Goal: Task Accomplishment & Management: Complete application form

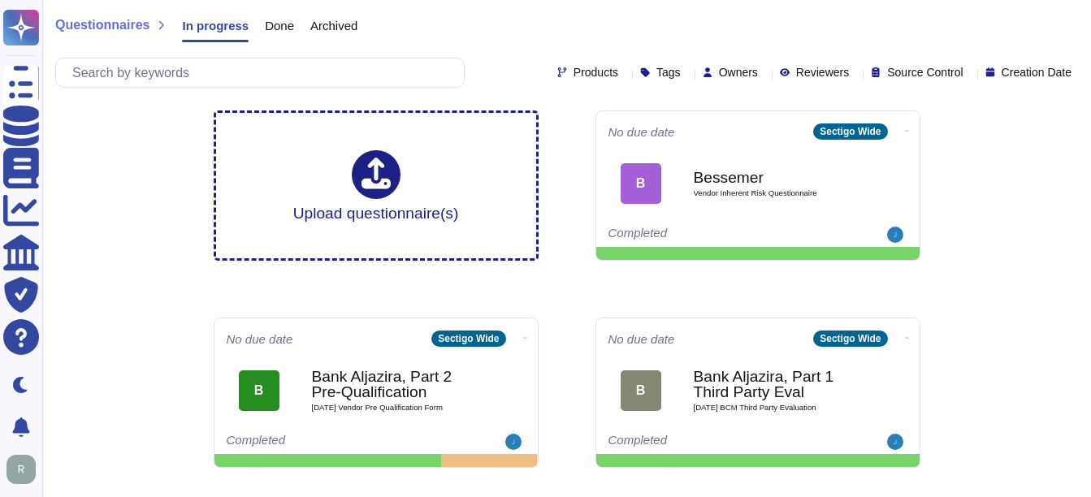
click at [270, 27] on span "Done" at bounding box center [279, 26] width 29 height 12
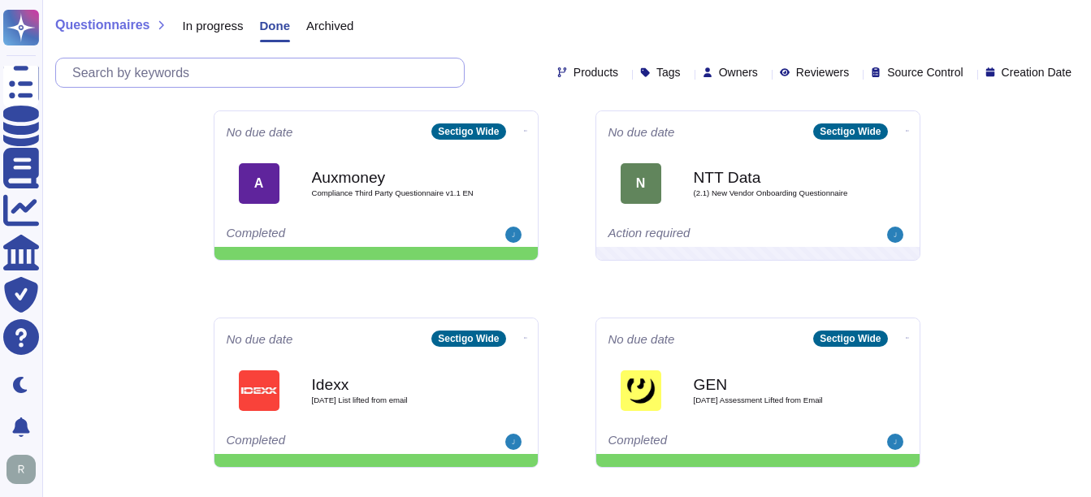
click at [254, 76] on input "text" at bounding box center [264, 73] width 400 height 28
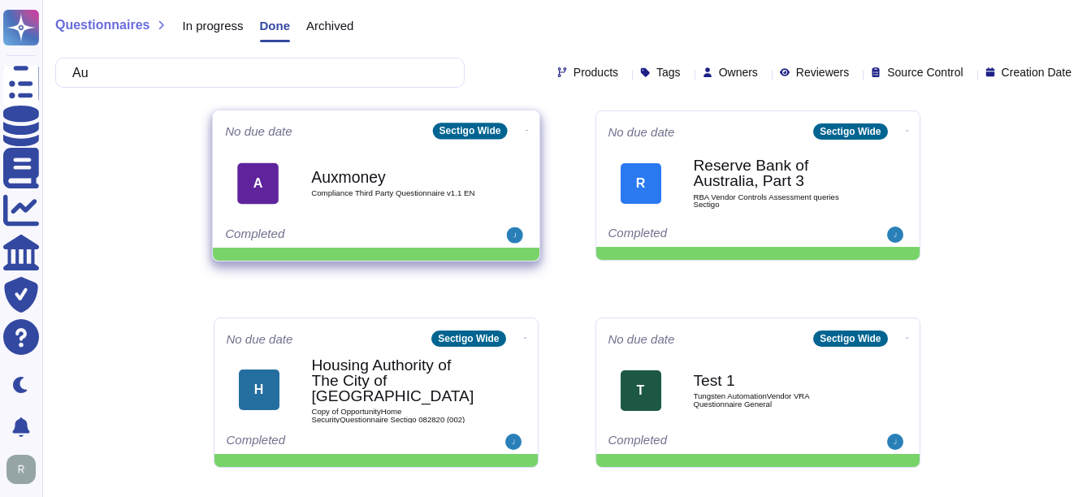
type input "Au"
click at [349, 189] on span "Compliance Third Party Questionnaire v1.1 EN" at bounding box center [393, 193] width 164 height 8
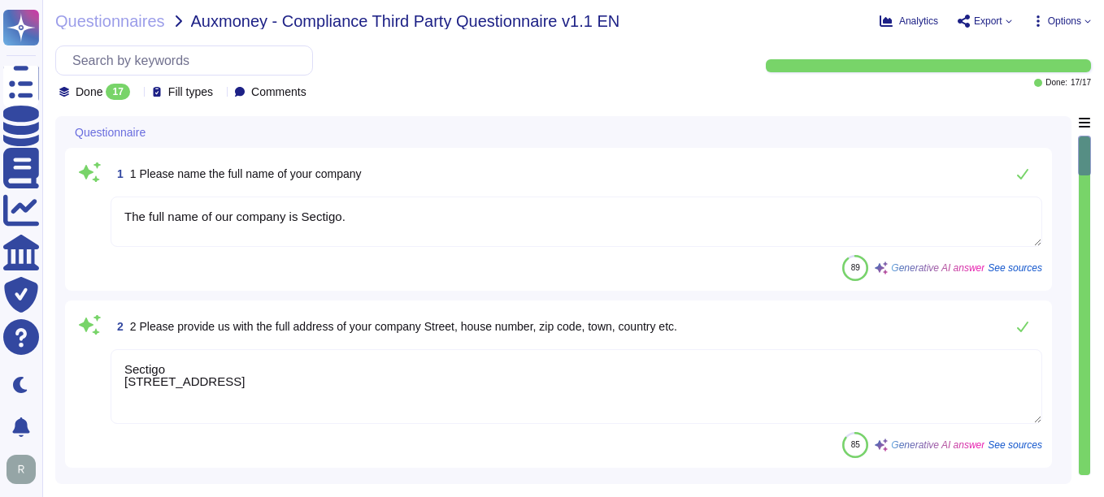
type textarea "The full name of our company is Sectigo."
type textarea "Sectigo [STREET_ADDRESS]"
type textarea "Sectigo is a global leading commercial Certification Authority ([GEOGRAPHIC_DAT…"
type textarea "Please contact our Enterprise Sales Manager."
type textarea "The tax ID of Sectigo is EU372028368."
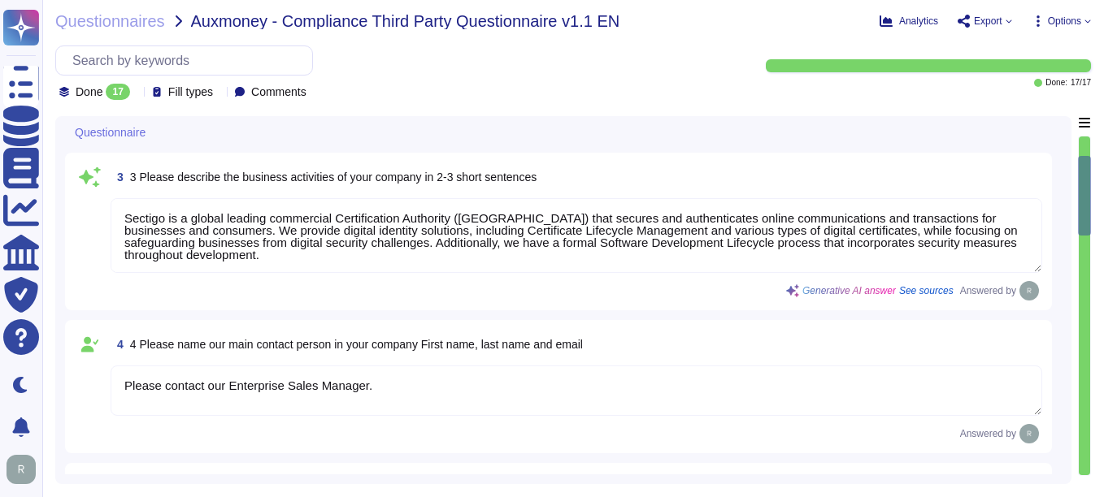
type textarea "No"
type textarea "Yes, the Company has a business presence in a high-risk jurisdiction, as it ope…"
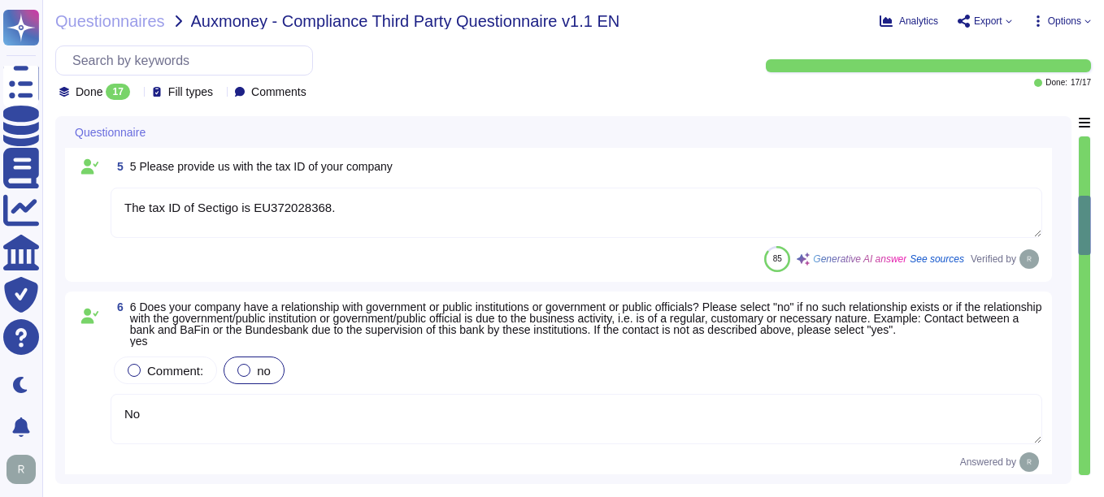
scroll to position [650, 0]
type textarea "Yes, Sectigo complies fully with the General Data Protection Regulation (GDPR) …"
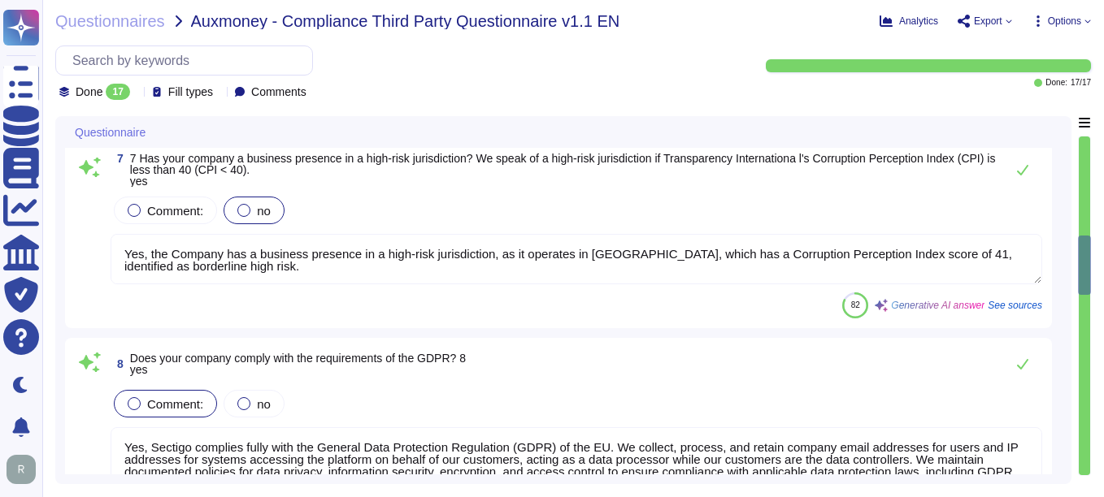
type textarea "Sectigo has implemented several measures to protect its IT and information proc…"
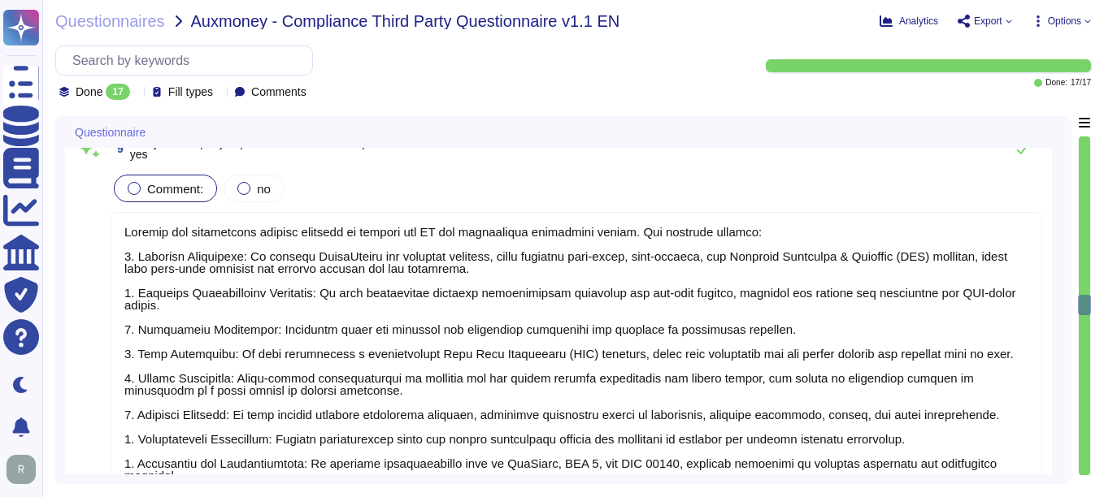
type textarea "Yes"
type textarea "Yes, Sectigo is committed to acting ethically and with integrity in all busines…"
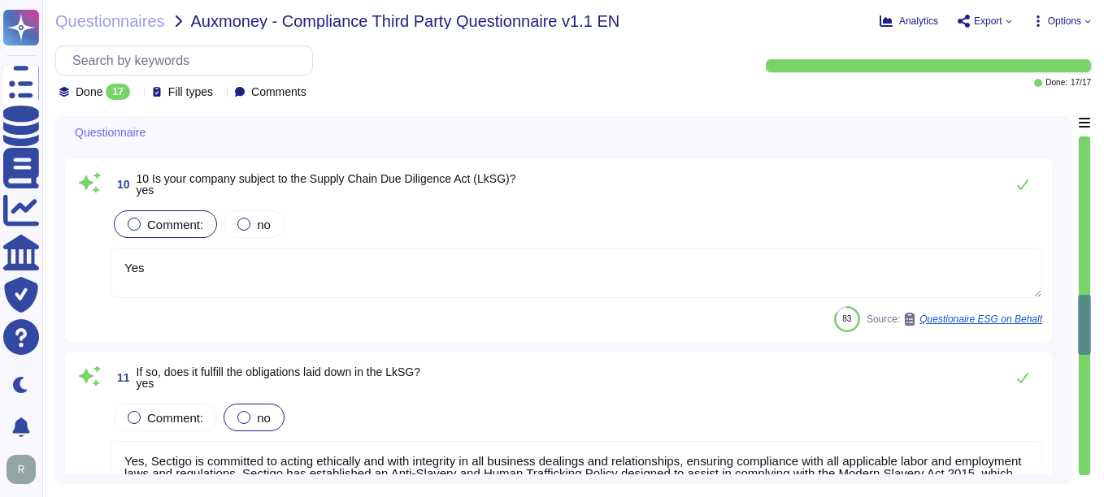
type textarea "Yes, our organization has a business code of conduct that is applicable to all …"
type textarea "Yes, Sectigo maintains a compliance management system (CMS) as part of our Info…"
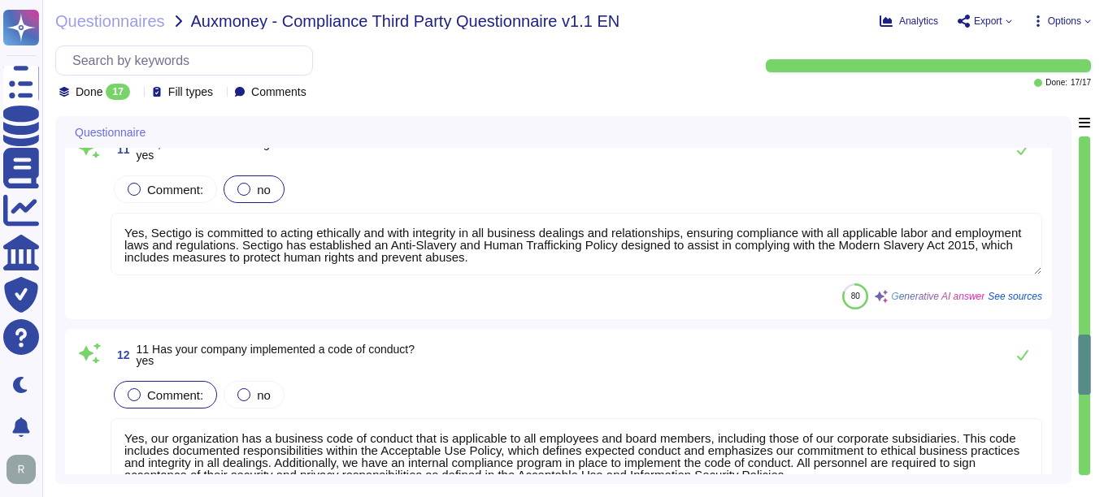
type textarea "Yes, we have implemented anti-corruption measures, including a compliance progr…"
type textarea "No, neither the Company nor any of its Principals or Affiliates has ever been c…"
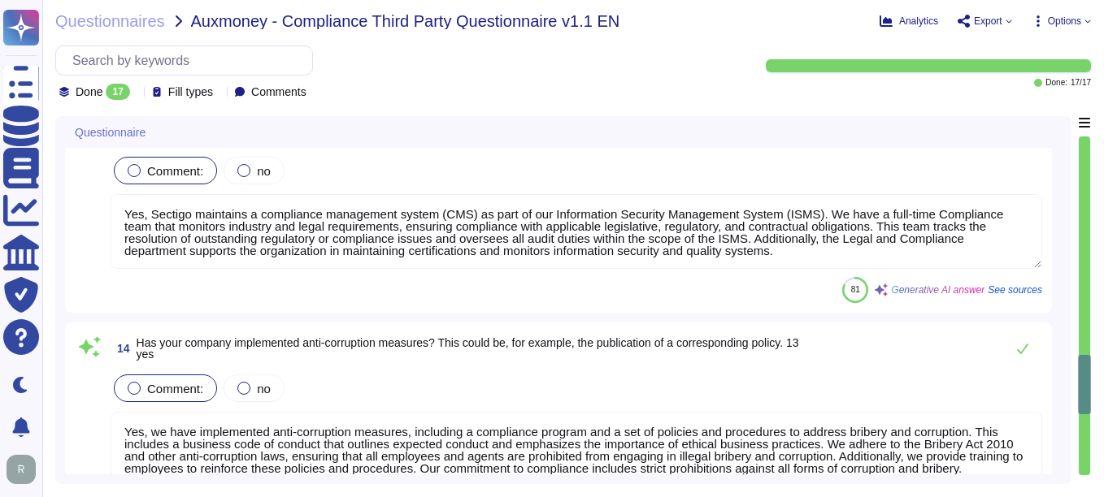
type textarea "Sectigo is a privately held company structured as a Private Limited company inc…"
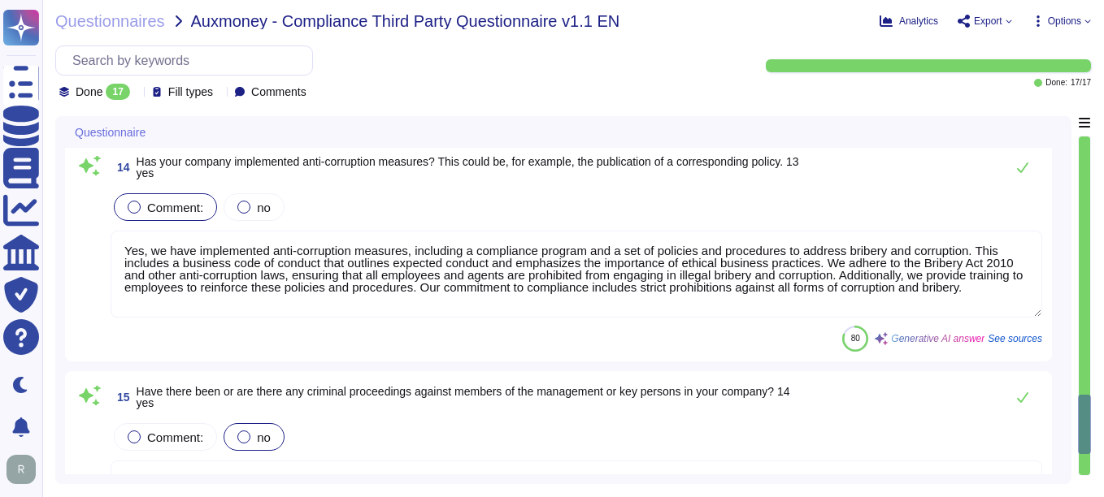
type textarea "We are a privately held entity and do not disclose this information. You can di…"
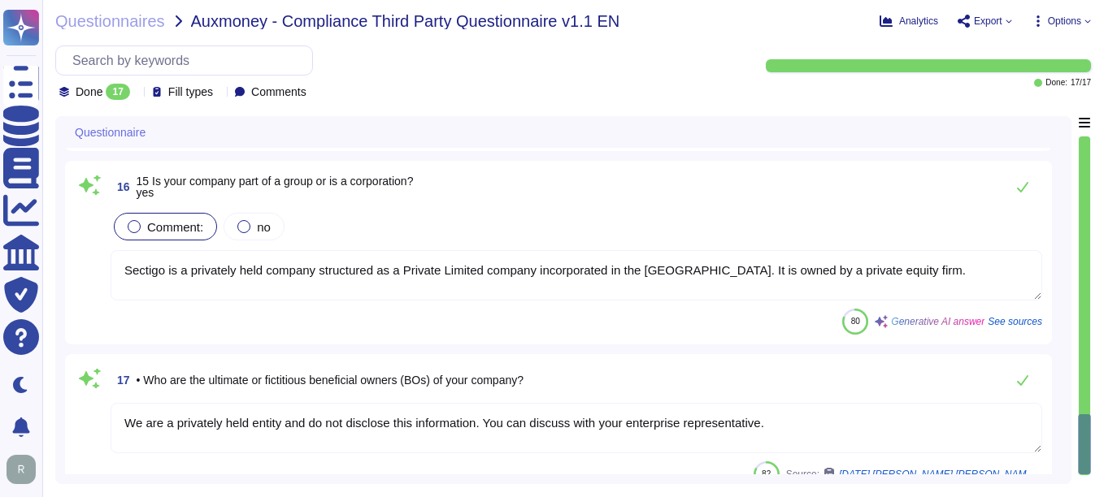
scroll to position [3030, 0]
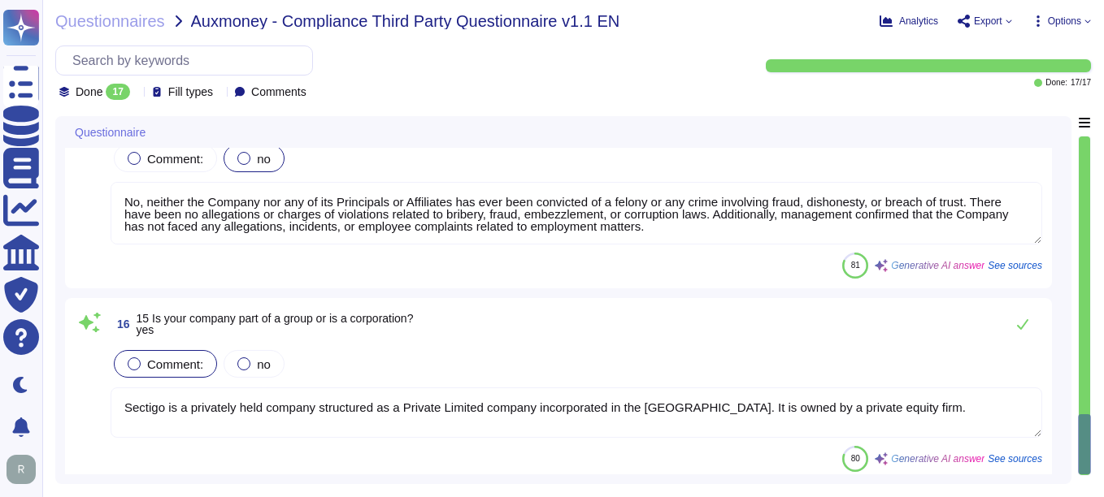
type textarea "Yes, Sectigo maintains a compliance management system (CMS) as part of our Info…"
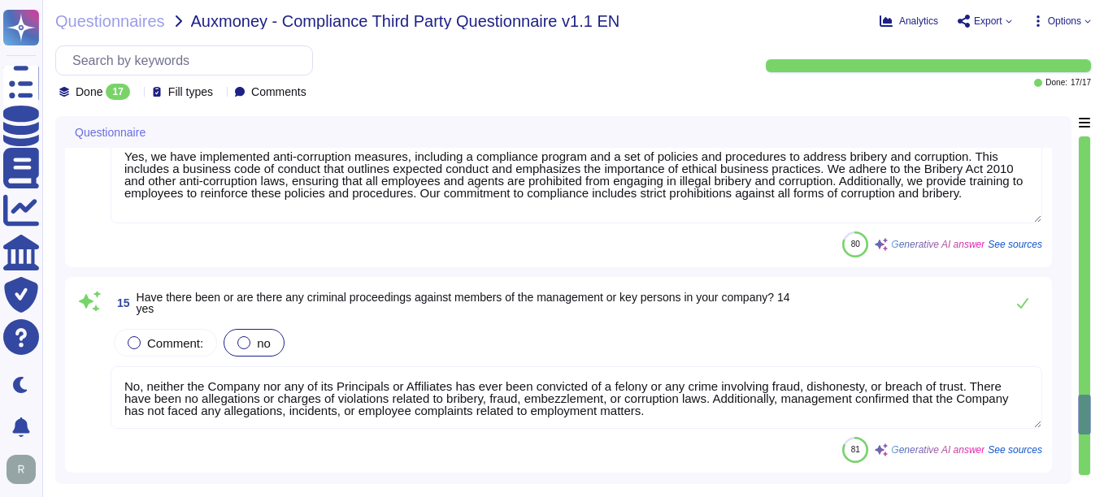
type textarea "Yes, our organization has a business code of conduct that is applicable to all …"
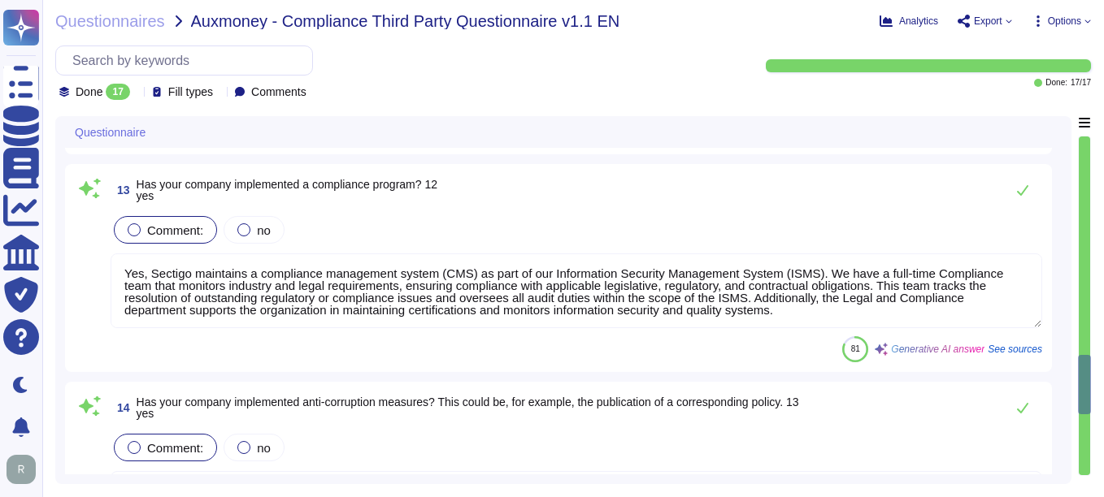
type textarea "Yes, Sectigo is committed to acting ethically and with integrity in all busines…"
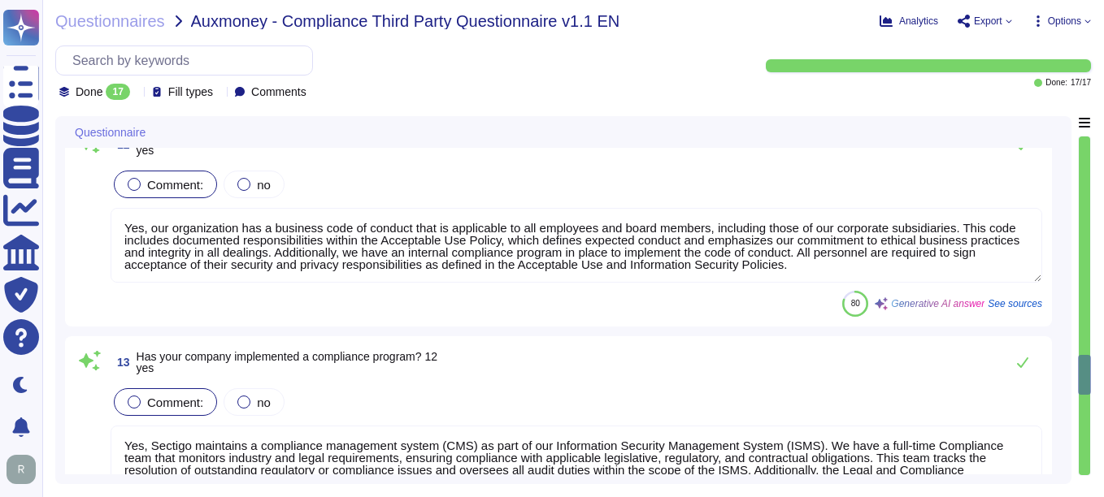
type textarea "Yes"
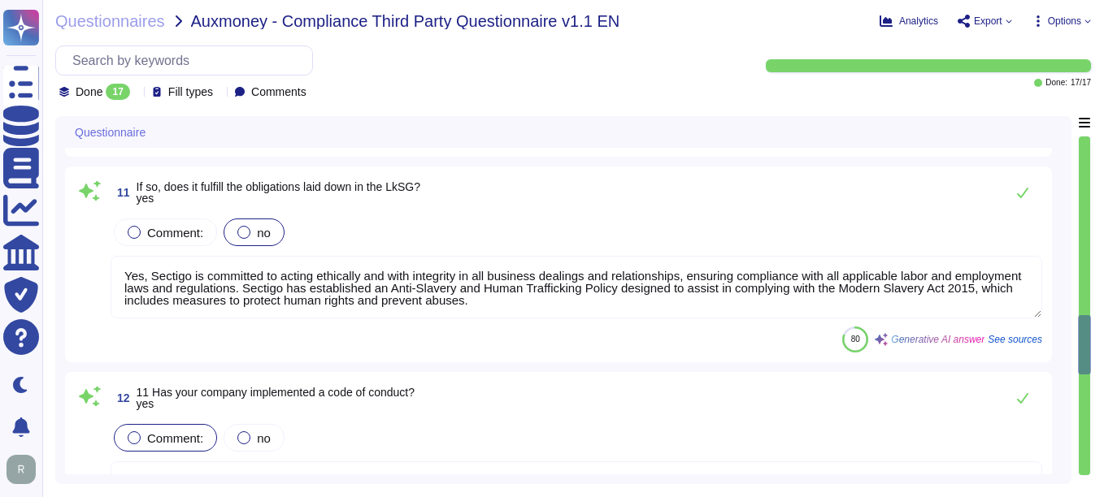
type textarea "Sectigo has implemented several measures to protect its IT and information proc…"
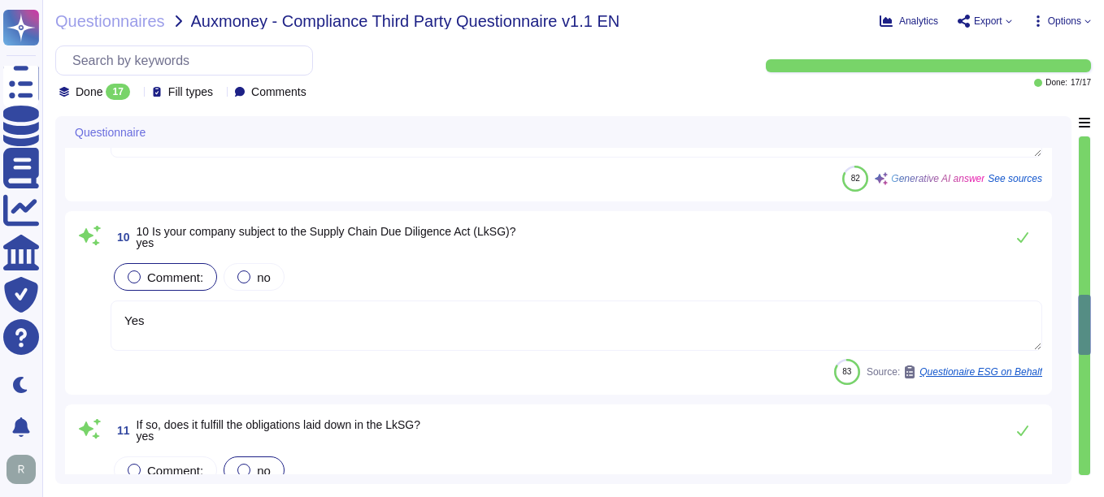
scroll to position [1567, 0]
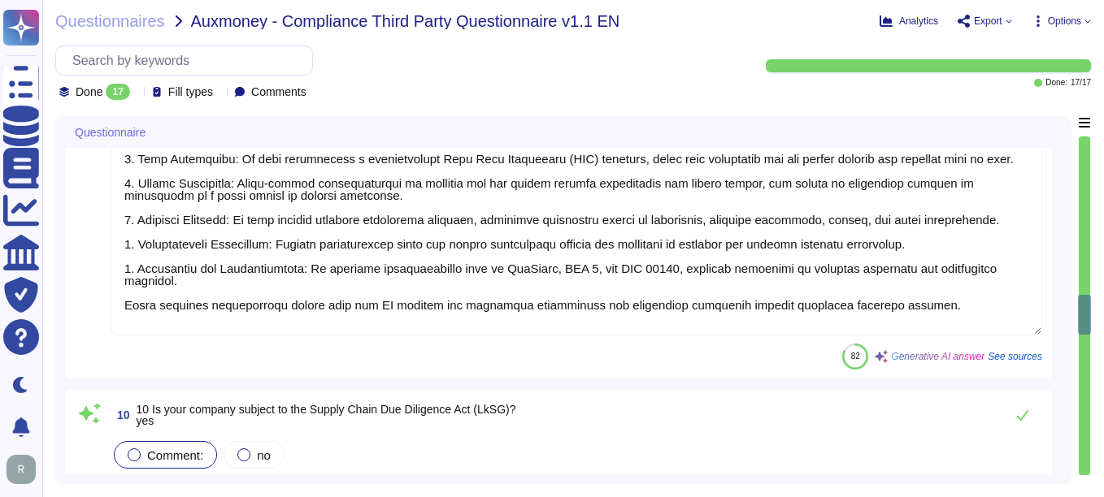
type textarea "Yes, Sectigo complies fully with the General Data Protection Regulation (GDPR) …"
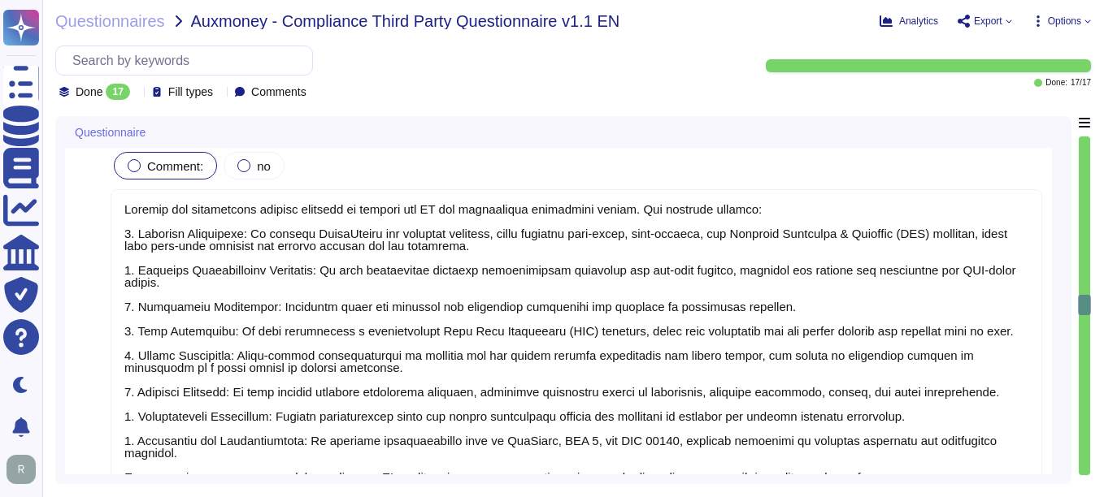
type textarea "Yes, the Company has a business presence in a high-risk jurisdiction, as it ope…"
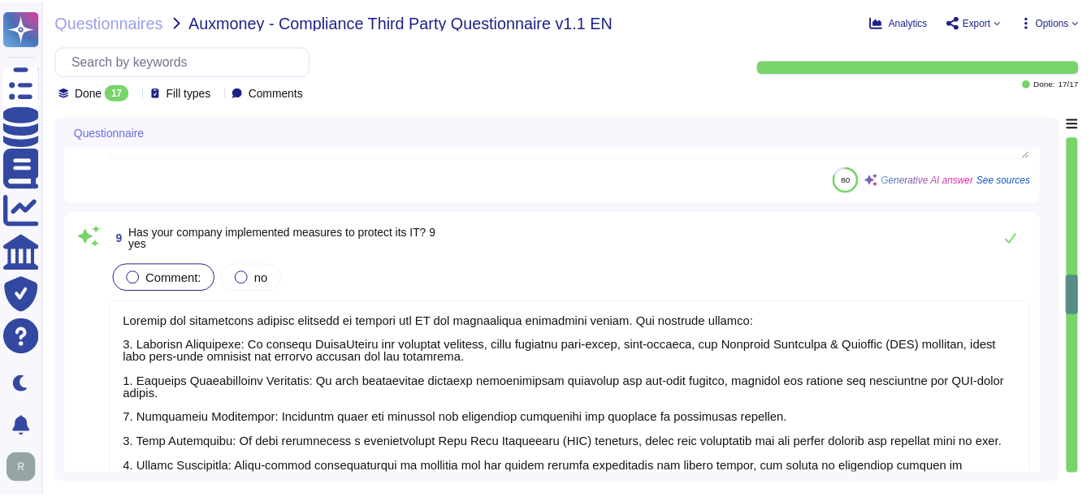
scroll to position [1232, 0]
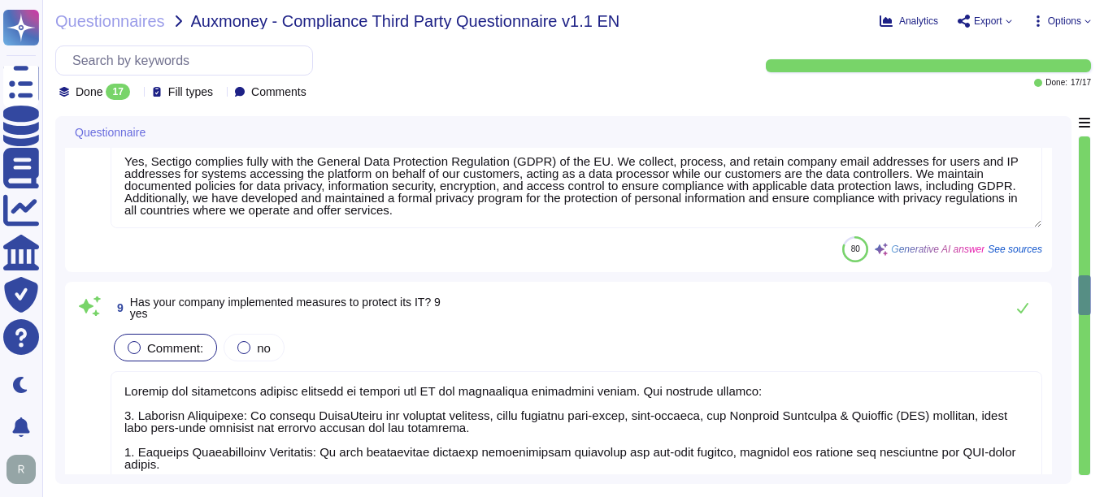
type textarea "No"
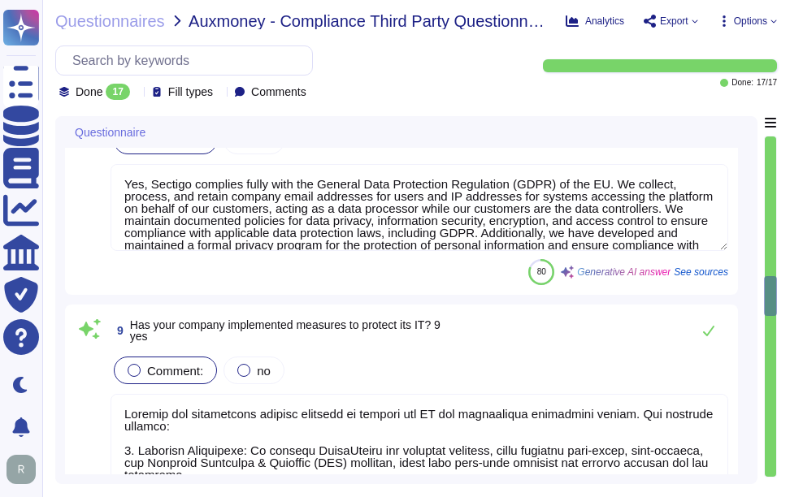
click at [426, 97] on div "Done 17 Fill types Comments" at bounding box center [289, 73] width 468 height 54
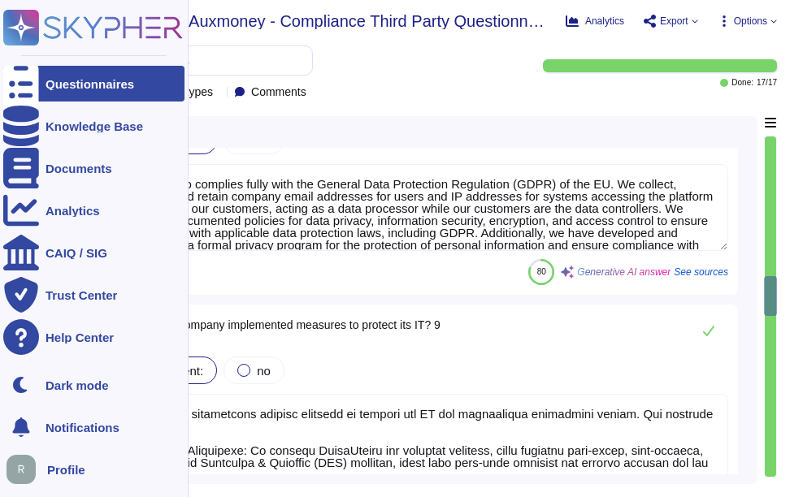
click at [19, 79] on icon at bounding box center [21, 84] width 36 height 48
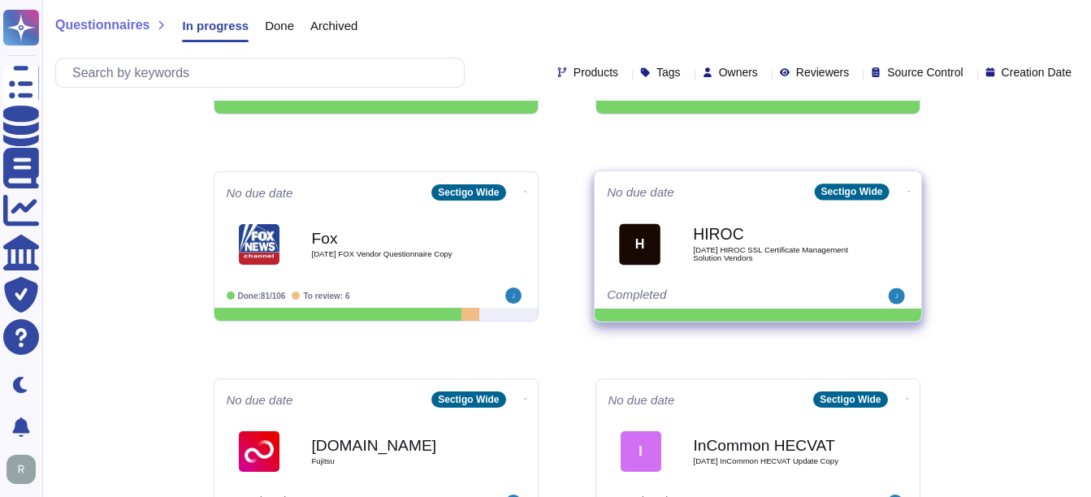
scroll to position [569, 0]
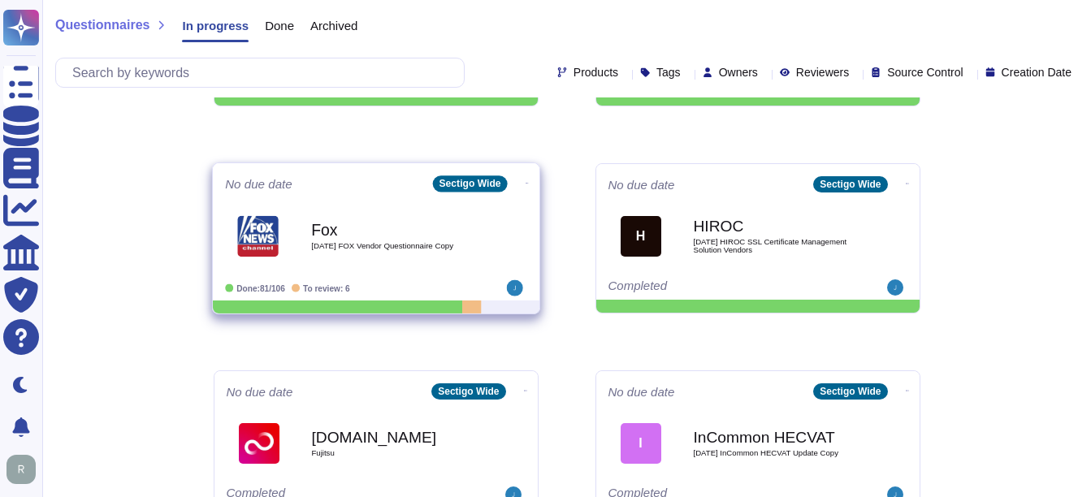
click at [344, 228] on b "Fox" at bounding box center [393, 229] width 164 height 15
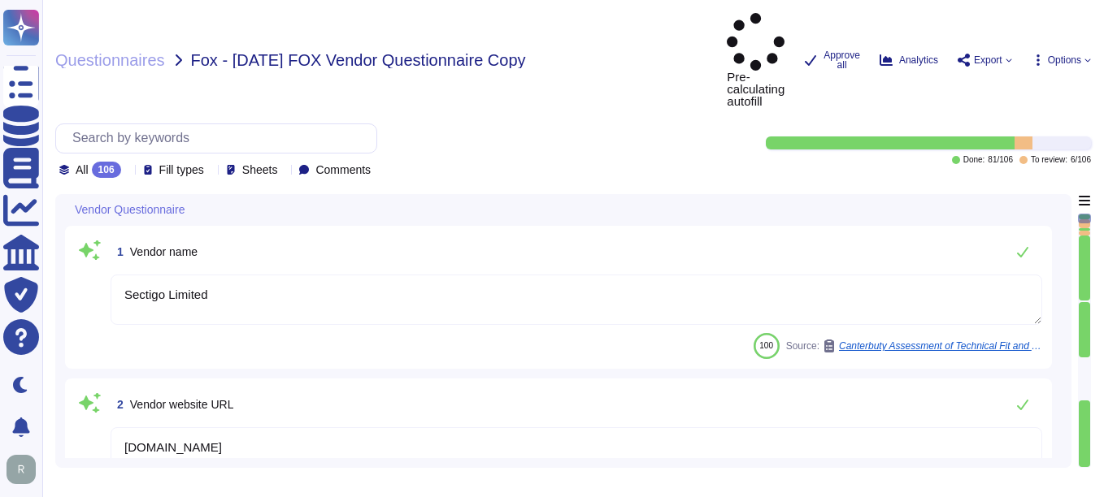
type textarea "Sectigo Limited"
type textarea "[DOMAIN_NAME]"
type textarea "[PERSON_NAME]"
type textarea "[PERSON_NAME][EMAIL_ADDRESS][PERSON_NAME][DOMAIN_NAME]"
type textarea "Accounts Receivable"
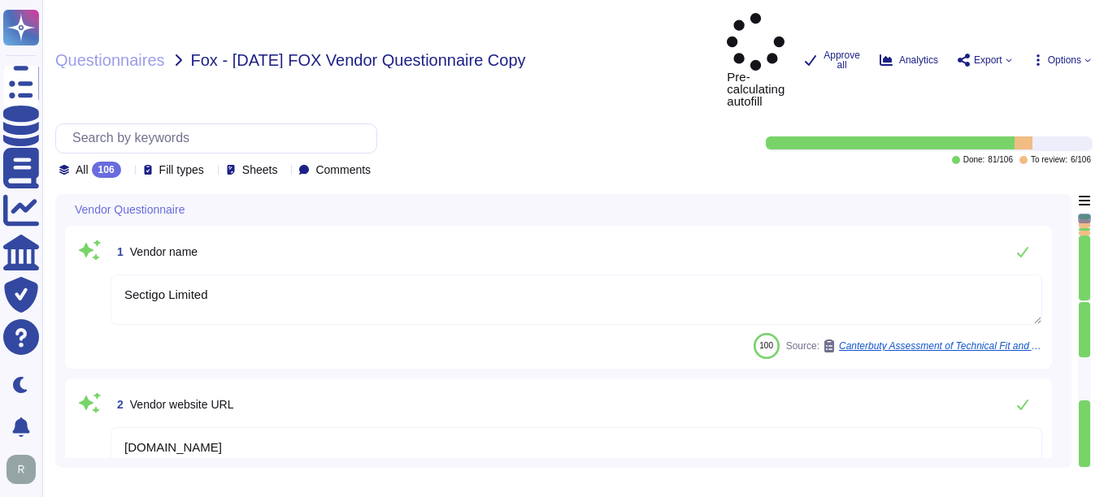
click at [128, 171] on icon at bounding box center [128, 171] width 0 height 0
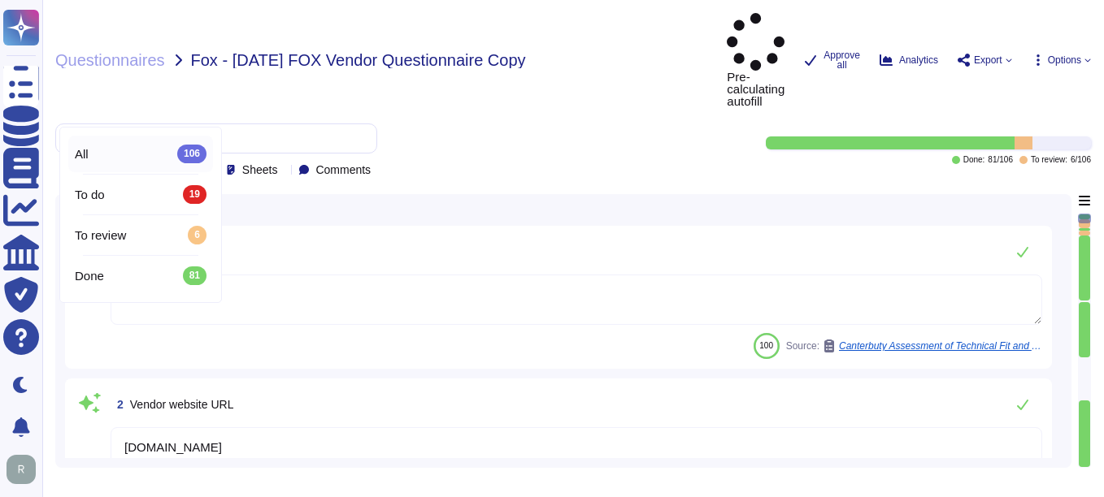
click at [128, 171] on icon at bounding box center [128, 171] width 0 height 0
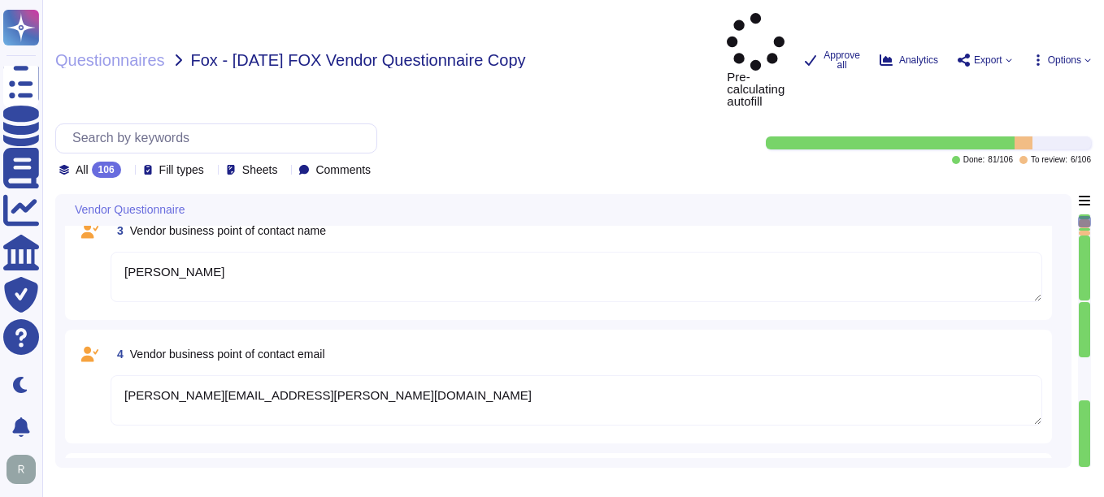
type textarea "[EMAIL_ADDRESS][DOMAIN_NAME]"
type textarea "The contact telephone number for Sectigo is [PHONE_NUMBER] ([GEOGRAPHIC_DATA]) …"
type textarea "Information Security"
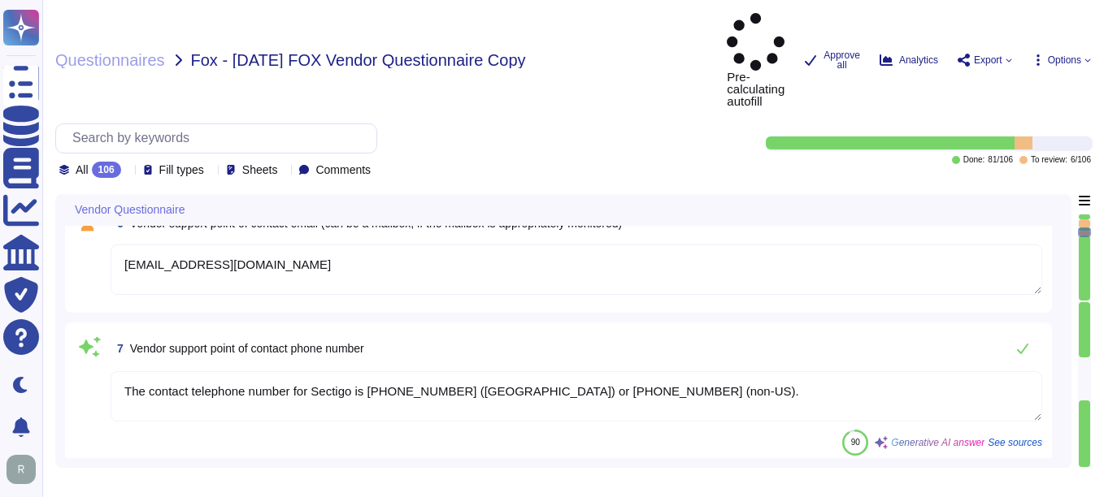
type textarea "[EMAIL_ADDRESS][DOMAIN_NAME]"
type textarea "The contact telephone number for Sectigo is [PHONE_NUMBER]."
type textarea "Yes, there is an information security function responsible for security initiat…"
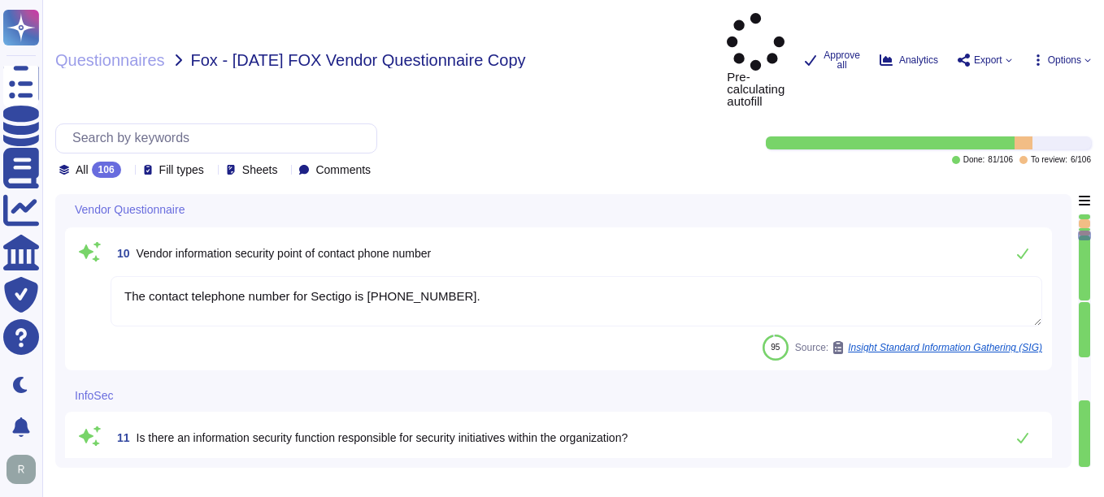
type textarea "Yes, there is a current information security policy that has been approved by m…"
type textarea "Yes, we have a compliance team that monitors non-compliance with our informatio…"
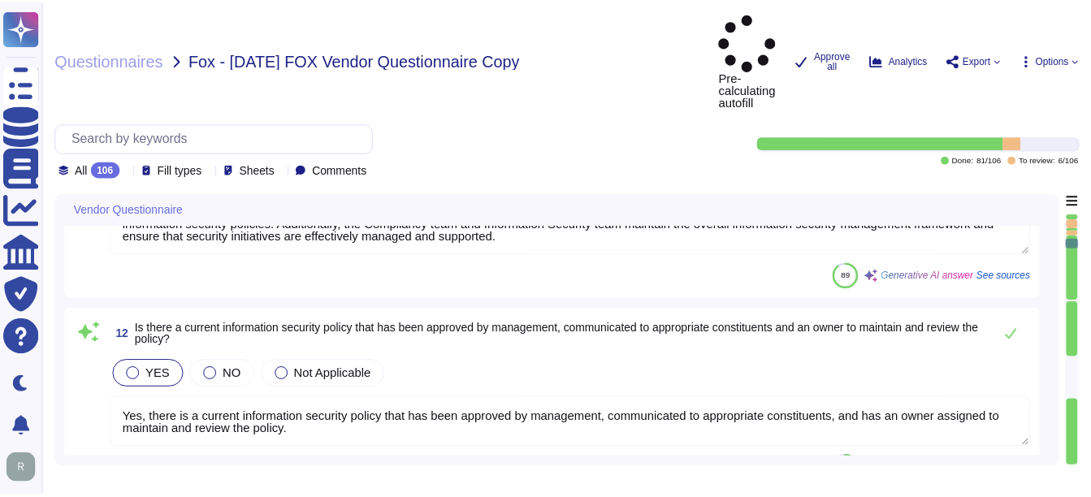
scroll to position [1707, 0]
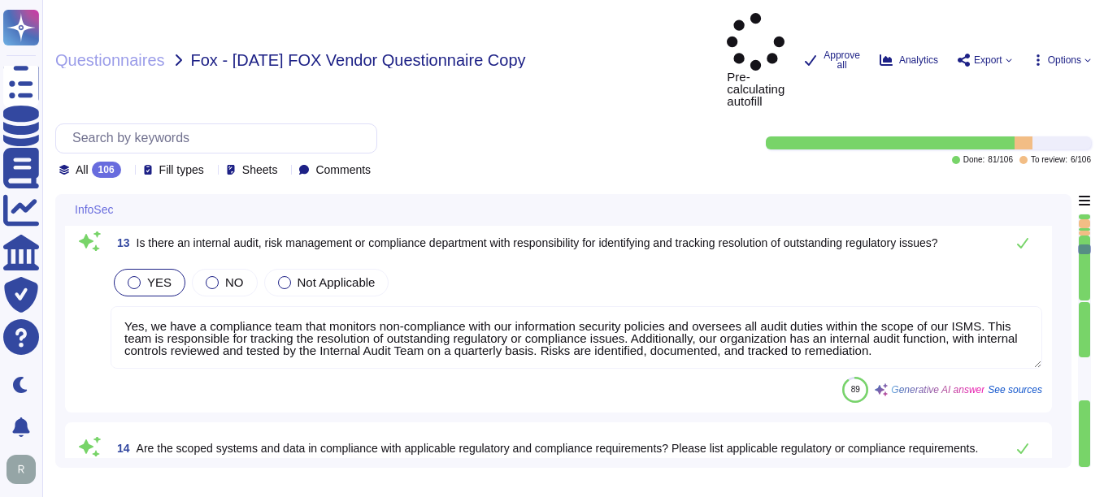
type textarea "Yes, the scoped systems and data are in compliance with applicable regulatory a…"
type textarea "Yes, we can provide proof of compliance with all compliance and regulatory requ…"
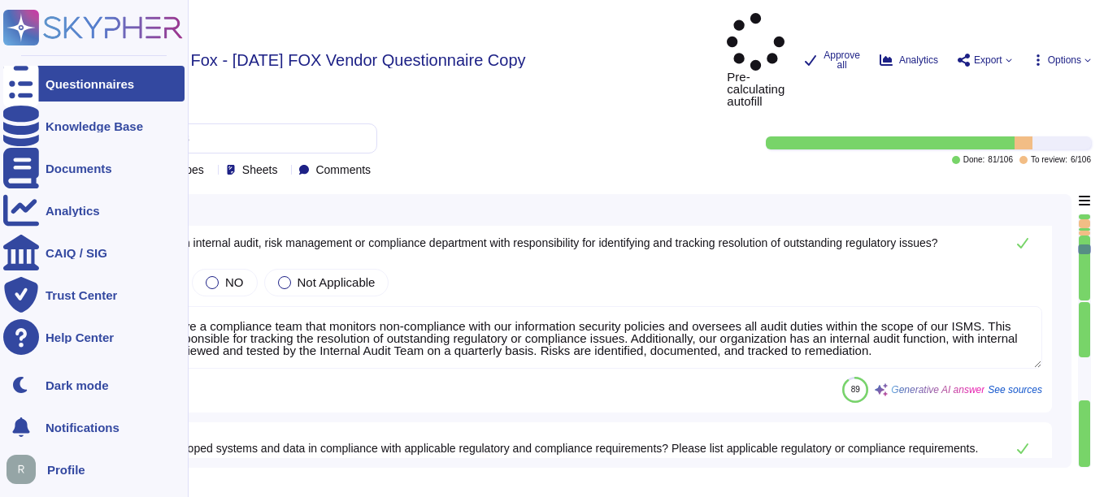
click at [69, 89] on div "Questionnaires" at bounding box center [90, 84] width 89 height 12
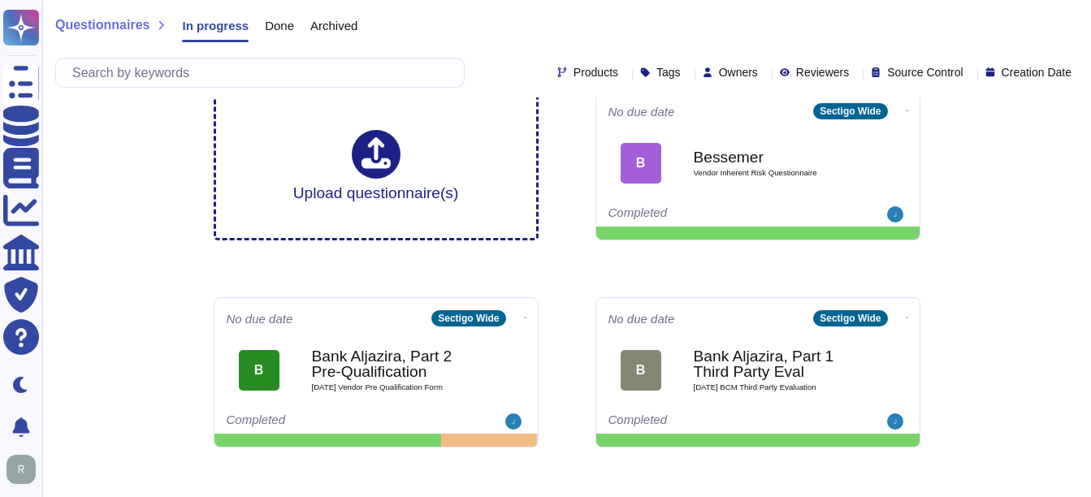
scroll to position [81, 0]
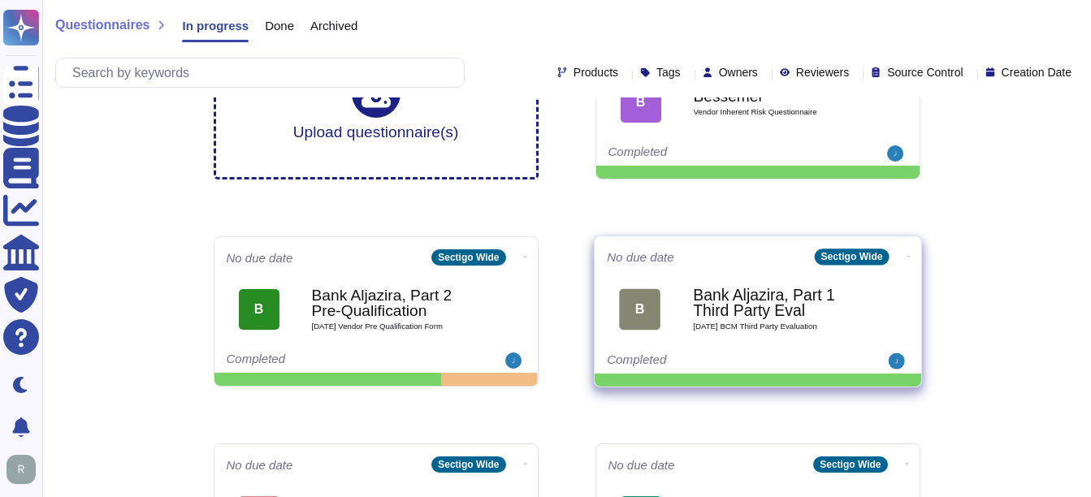
click at [796, 288] on b "Bank Aljazira, Part 1 Third Party Eval" at bounding box center [775, 304] width 164 height 32
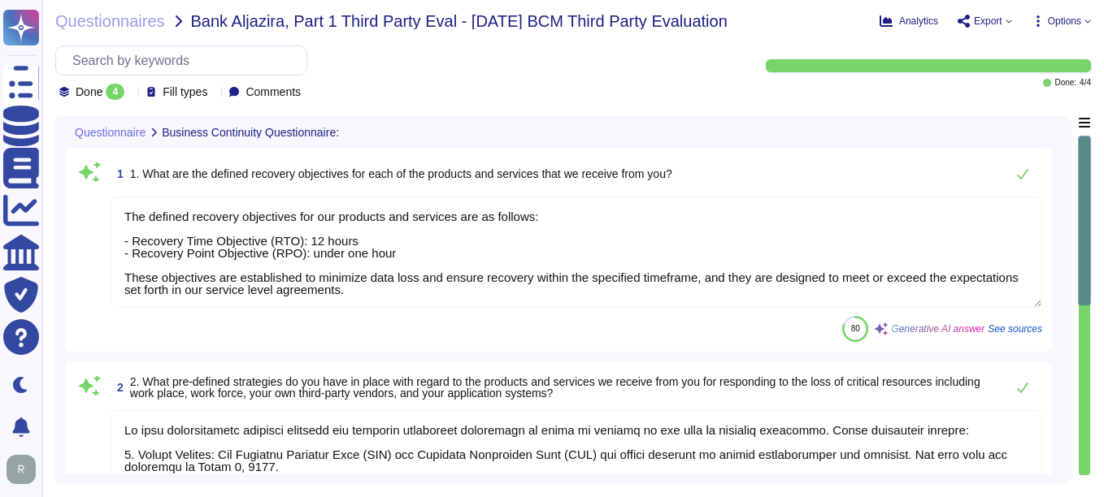
type textarea "The defined recovery objectives for our products and services are as follows: -…"
type textarea "We have comprehensive disaster recovery and business continuity strategies in p…"
type textarea "Yes, we conducted a full failover exercise on [DATE], which included the actual…"
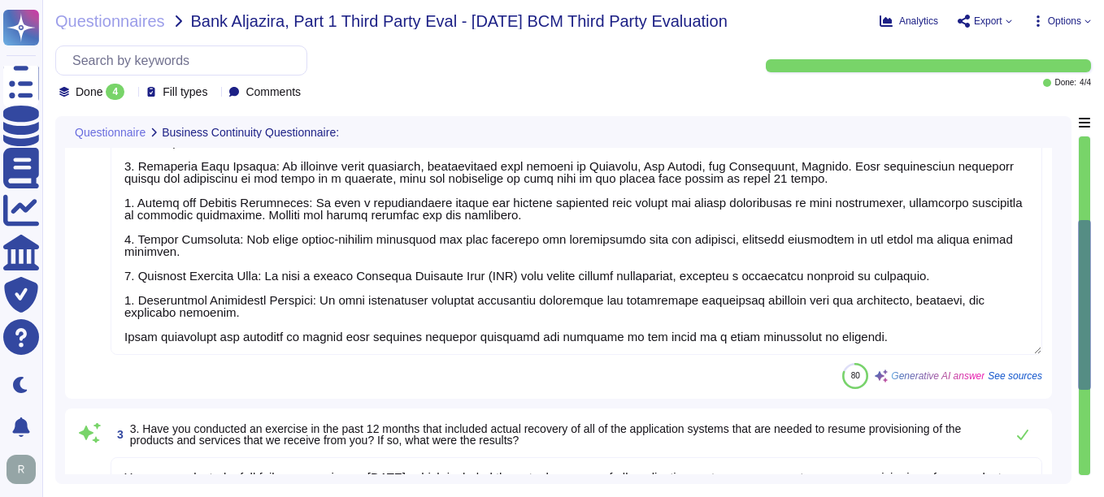
type textarea "The escalation process for communicating during a service disruption involves t…"
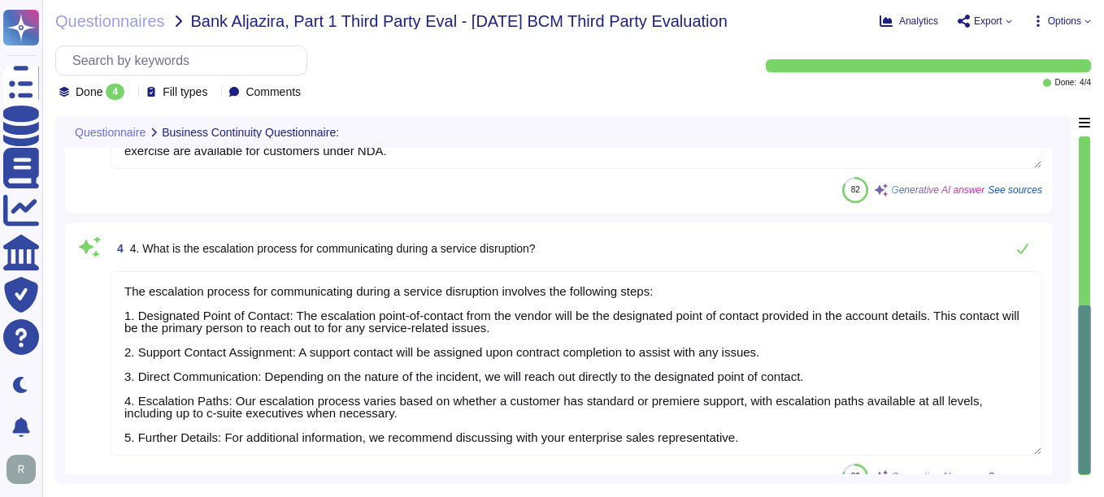
scroll to position [692, 0]
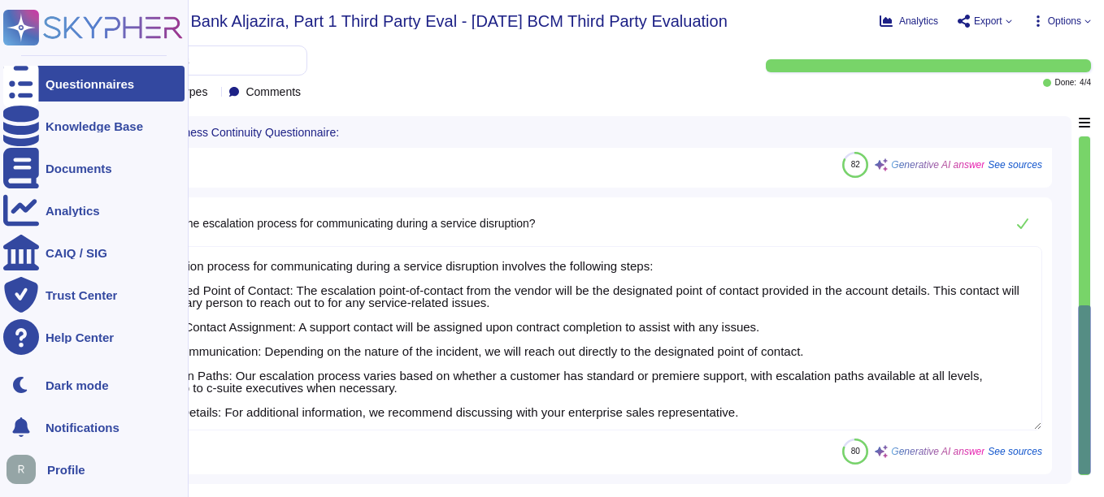
click at [43, 74] on div "Questionnaires" at bounding box center [93, 84] width 181 height 36
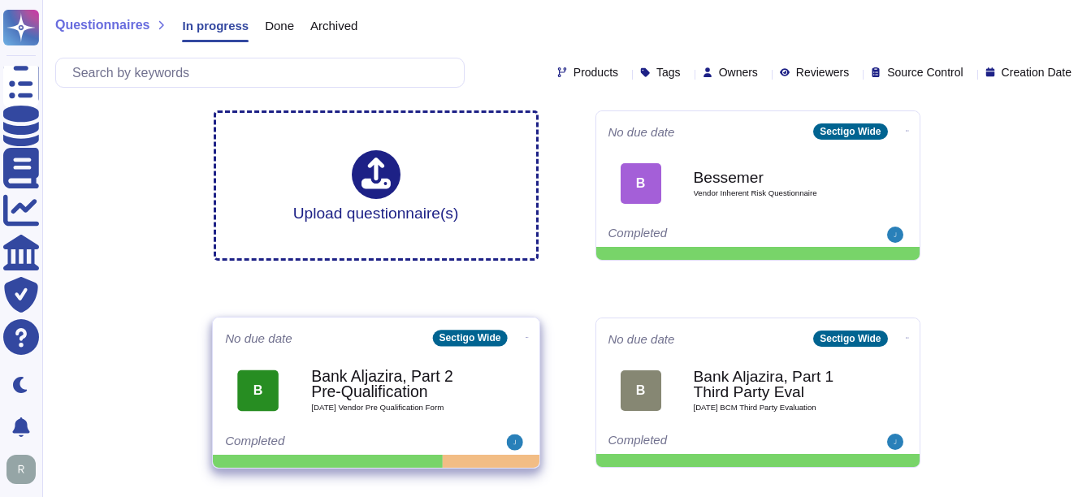
click at [372, 388] on b "Bank Aljazira, Part 2 Pre-Qualification" at bounding box center [393, 385] width 164 height 32
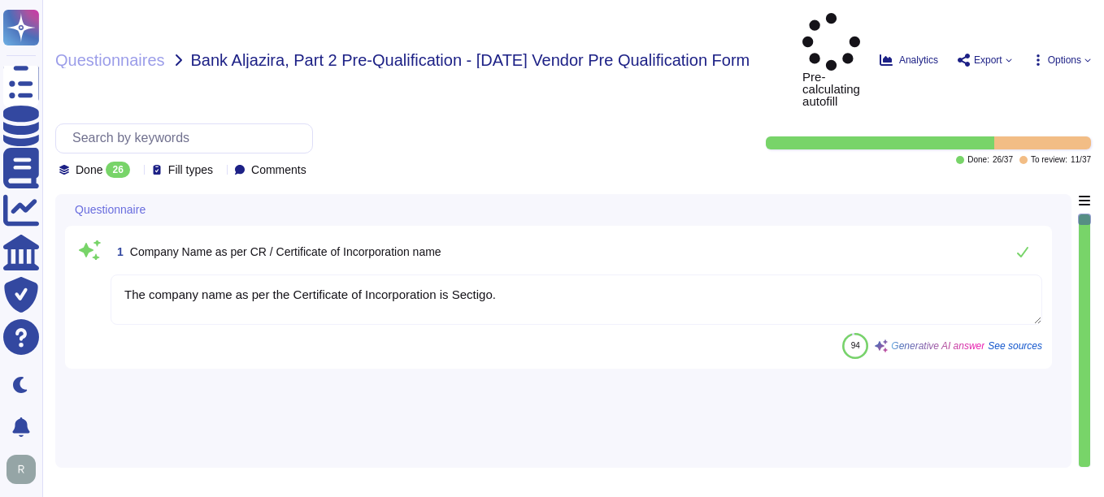
type textarea "The company name as per the Certificate of Incorporation is Sectigo."
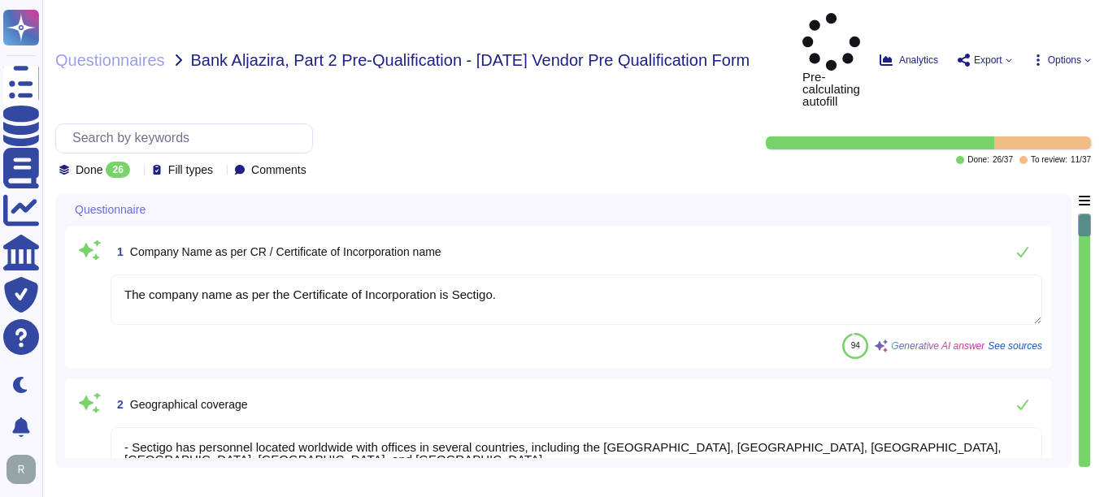
type textarea "- Sectigo has personnel located worldwide with offices in several countries, in…"
type textarea "Over 500."
type textarea "We currently have over 500 employees."
type textarea "Sectigo is a privately owned company incorporated in the [GEOGRAPHIC_DATA] and …"
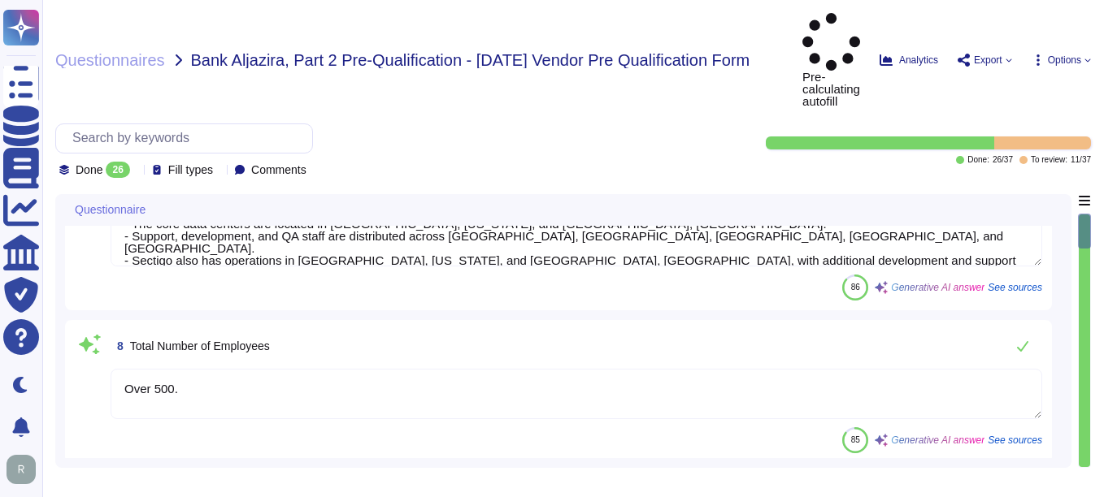
type textarea "Your enterprise sales rep can discuss licensing options."
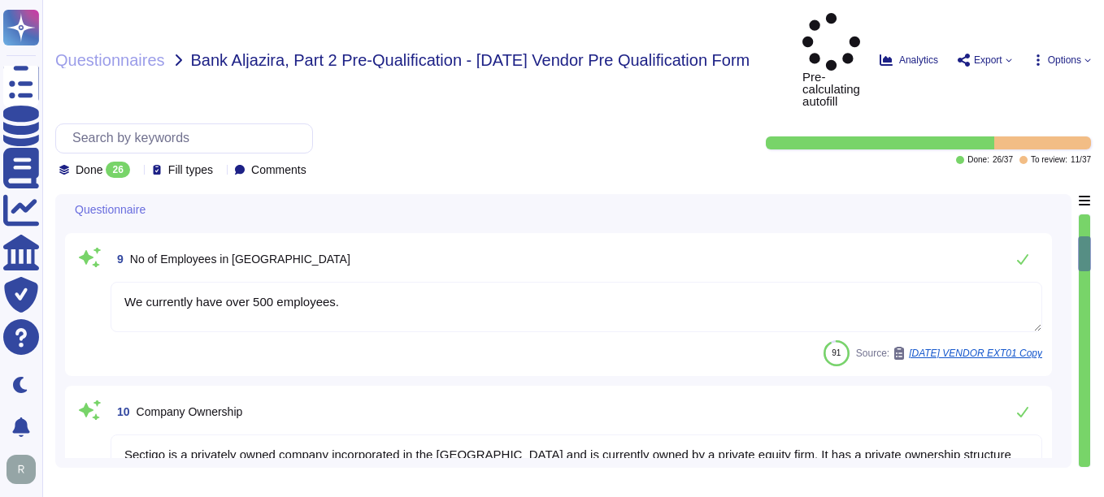
type textarea "Sectigo has more than 700,000 customers, including 36% of the Fortune 1000. In …"
type textarea "We are a privately held company and do not disclose this information."
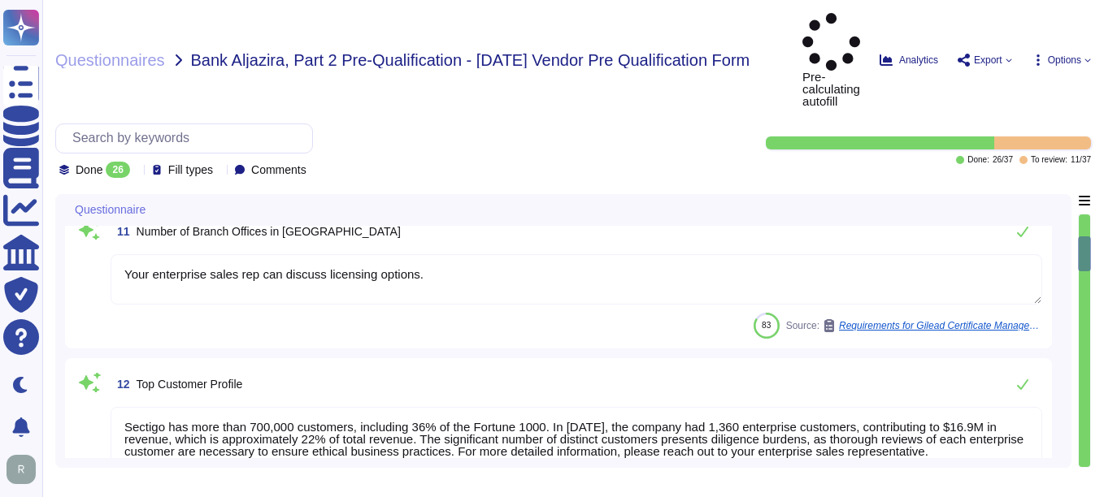
scroll to position [894, 0]
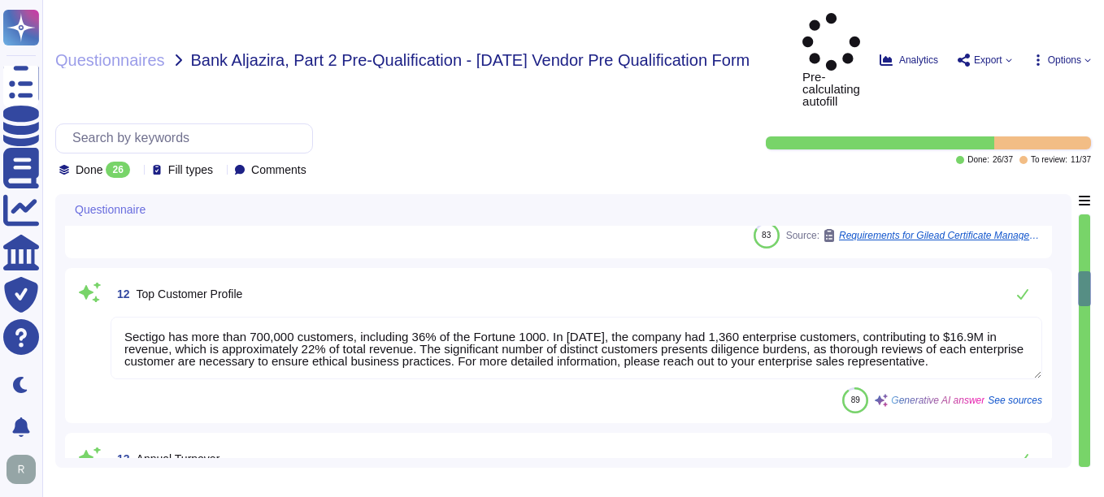
type textarea "We are a privately held company and do not disclose this information."
type textarea "Yes, our company has a documented health and safety policy. We develop, impleme…"
type textarea "Yes, we have a Supplier & Third-Party Relationship Policy in place, which suppl…"
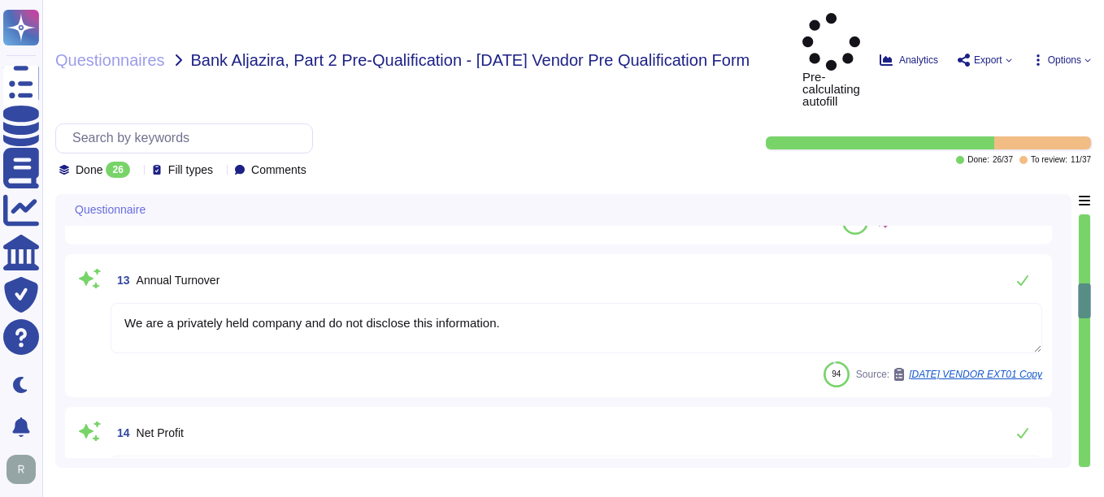
type textarea "Loremip Dolo: Sitamet Consecte: Adipisc elitseddoeiu tem incididun Utlaboreetd …"
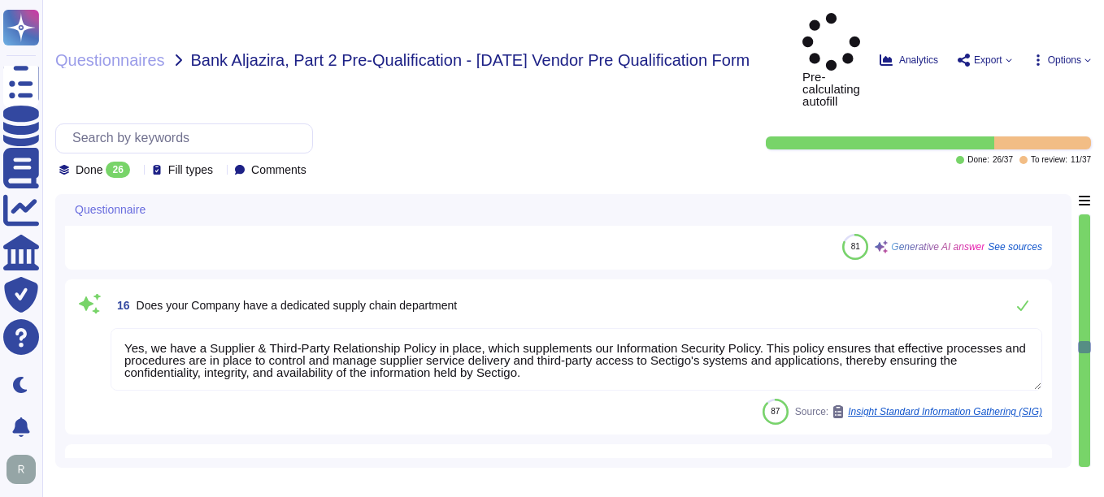
scroll to position [1707, 0]
type textarea "The ISO 27001 certificate is available. Please contact your sales representativ…"
type textarea "N/A"
type textarea "We are privately held and do not share this infrormation."
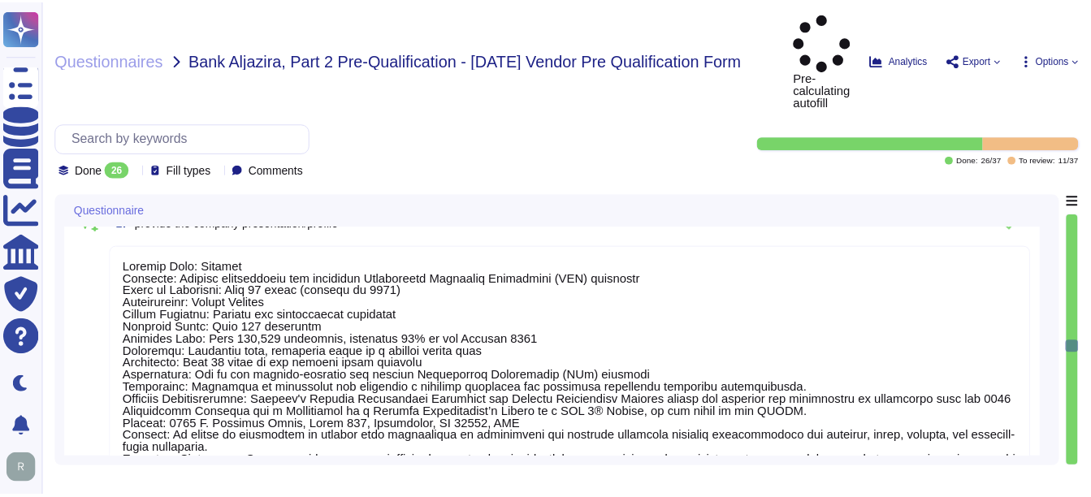
scroll to position [2, 0]
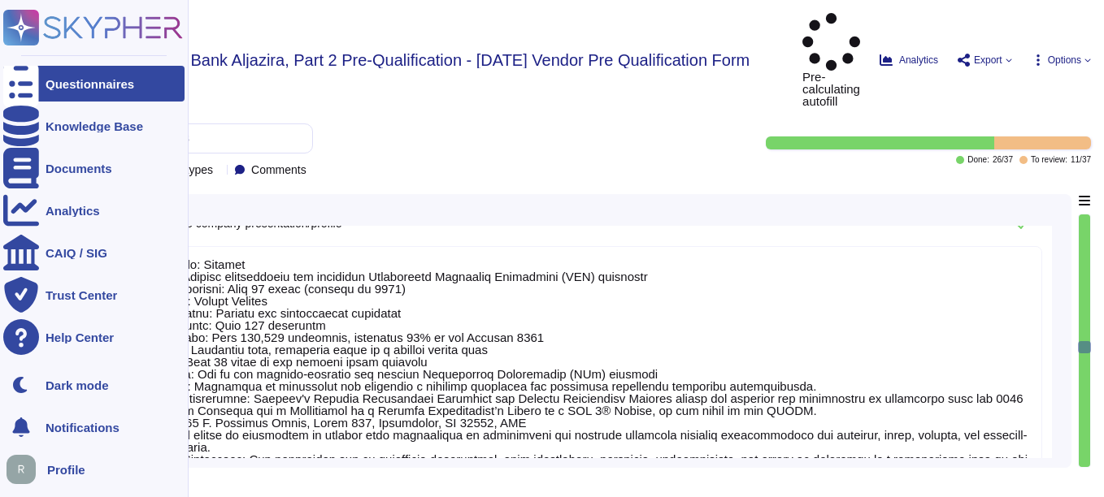
click at [105, 88] on div "Questionnaires" at bounding box center [90, 84] width 89 height 12
